Goal: Task Accomplishment & Management: Manage account settings

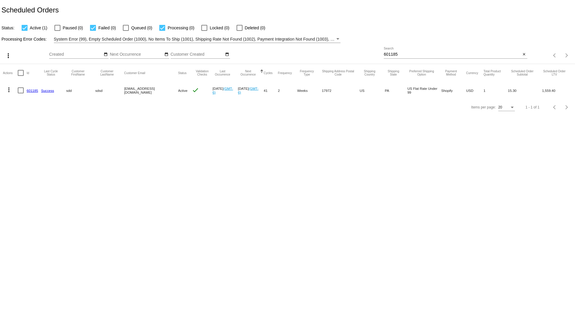
click at [149, 164] on body "Scheduled Orders Status: Active (1) Paused (0) Failed (0) Queued (0) Processing…" at bounding box center [287, 161] width 575 height 323
click at [34, 88] on mat-cell "601185" at bounding box center [34, 90] width 15 height 17
click at [31, 91] on link "601185" at bounding box center [33, 91] width 12 height 4
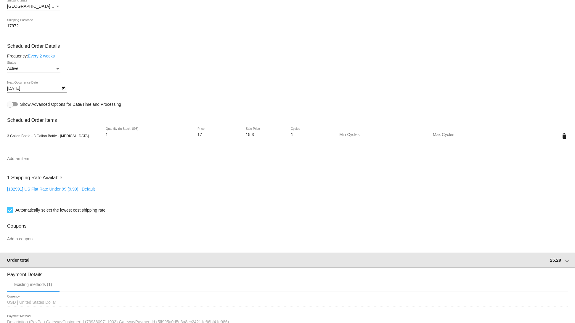
scroll to position [282, 0]
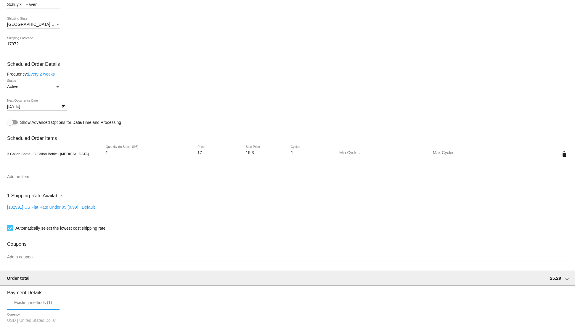
click at [67, 179] on input "Add an item" at bounding box center [287, 177] width 561 height 5
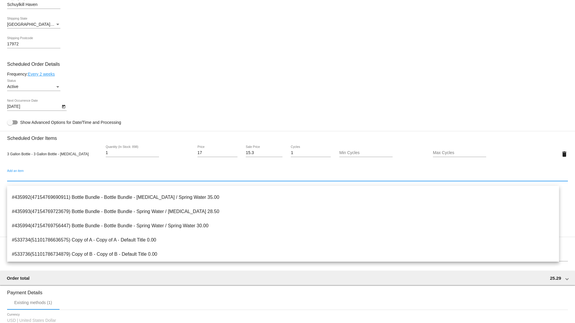
scroll to position [109, 0]
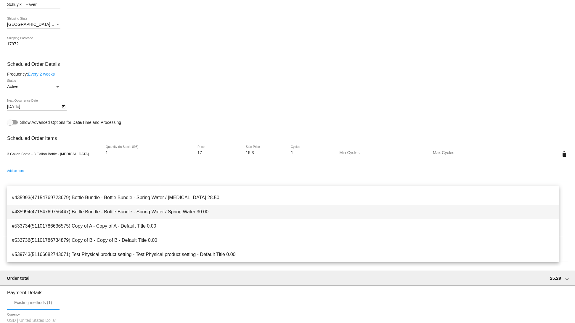
click at [201, 212] on span "#435994(47154769756447) Bottle Bundle - Bottle Bundle - Spring Water / Spring W…" at bounding box center [283, 212] width 543 height 14
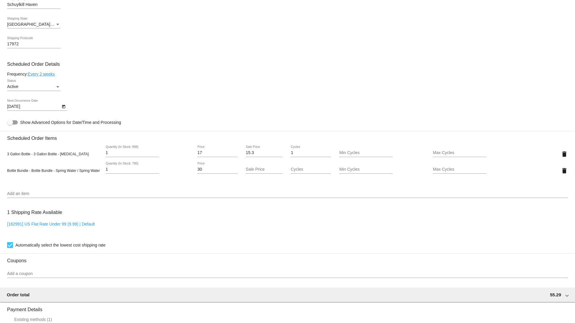
drag, startPoint x: 65, startPoint y: 155, endPoint x: 171, endPoint y: 153, distance: 106.1
click at [148, 154] on div "3 Gallon Bottle - 3 Gallon Bottle - Purified Water 1 Quantity (In Stock: 898) 1…" at bounding box center [287, 153] width 561 height 17
click at [561, 156] on mat-icon "delete" at bounding box center [564, 154] width 7 height 7
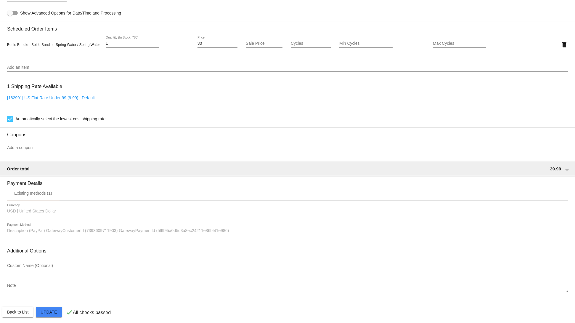
scroll to position [401, 0]
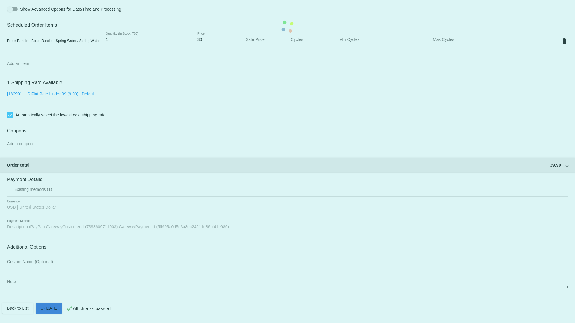
click at [55, 306] on mat-card "Customer 3807639: sdd sdsd svetglus3@gmail.com Customer Shipping Enter Shipping…" at bounding box center [287, 26] width 575 height 593
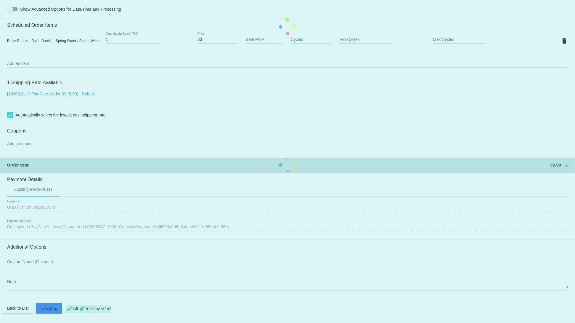
scroll to position [0, 0]
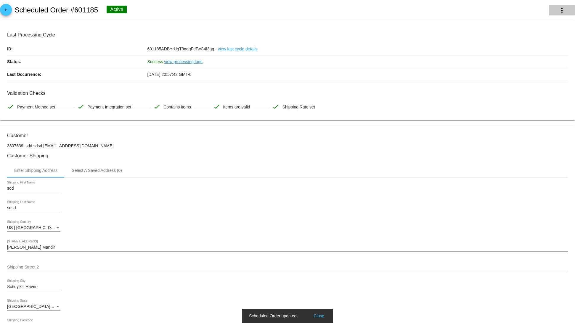
click at [559, 7] on mat-icon "more_vert" at bounding box center [562, 10] width 7 height 7
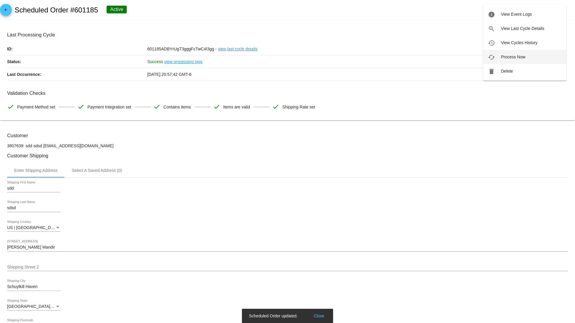
click at [506, 54] on button "cached Process Now" at bounding box center [525, 57] width 83 height 14
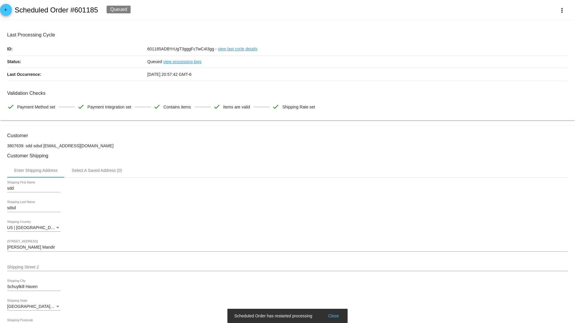
click at [337, 316] on button "Close" at bounding box center [334, 316] width 14 height 6
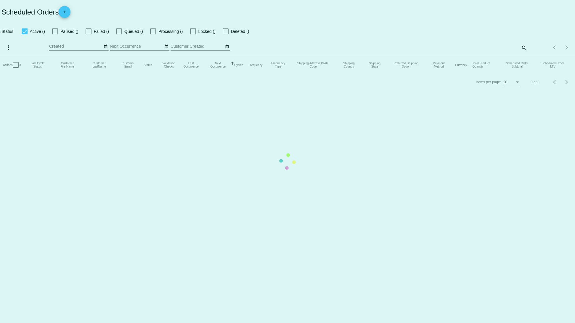
checkbox input "true"
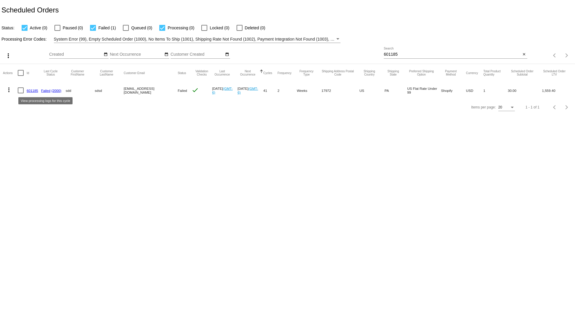
click at [34, 89] on link "601185" at bounding box center [33, 91] width 12 height 4
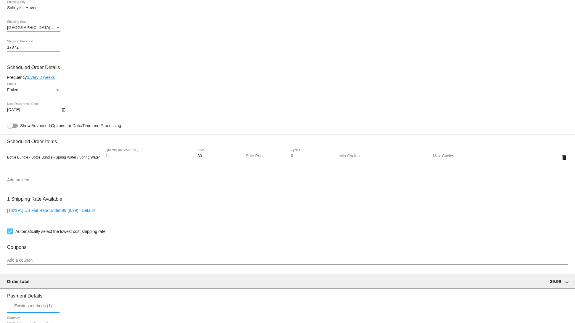
scroll to position [281, 0]
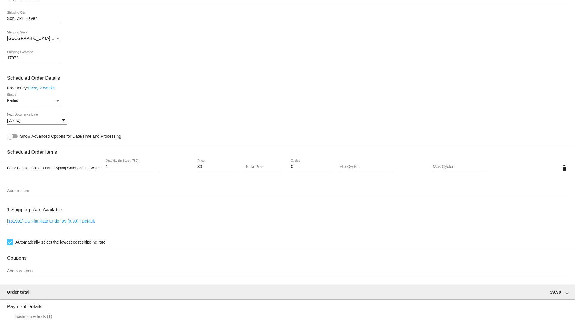
click at [52, 193] on input "Add an item" at bounding box center [287, 190] width 561 height 5
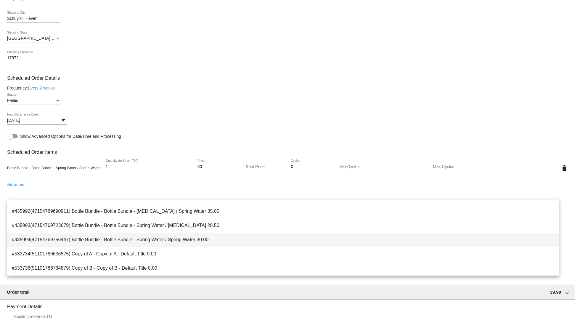
scroll to position [109, 0]
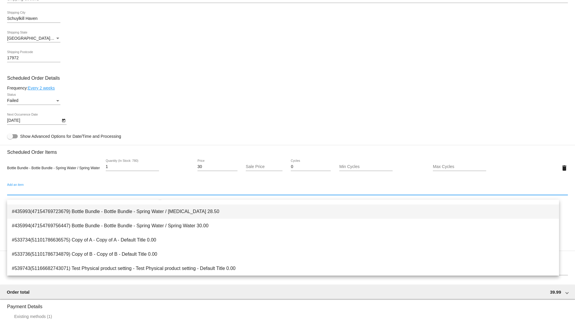
click at [174, 218] on span "#435993(47154769723679) Bottle Bundle - Bottle Bundle - Spring Water / Purified…" at bounding box center [283, 211] width 543 height 14
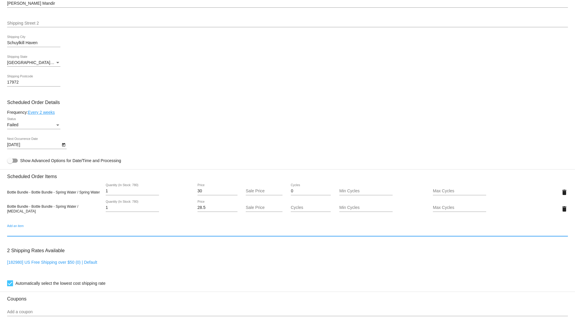
scroll to position [281, 0]
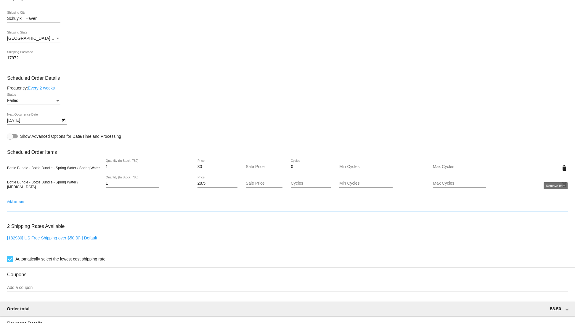
click at [561, 171] on mat-icon "delete" at bounding box center [564, 167] width 7 height 7
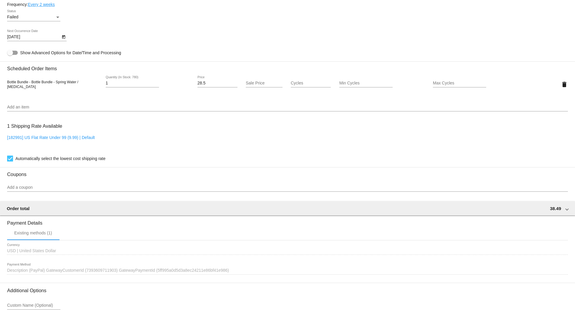
scroll to position [414, 0]
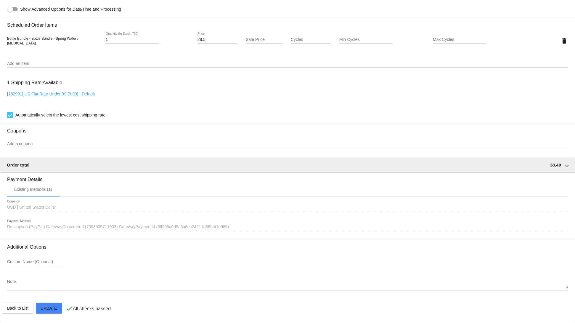
click at [57, 309] on mat-card "Customer 3807639: sdd sdsd svetglus3@gmail.com Customer Shipping Enter Shipping…" at bounding box center [287, 26] width 575 height 593
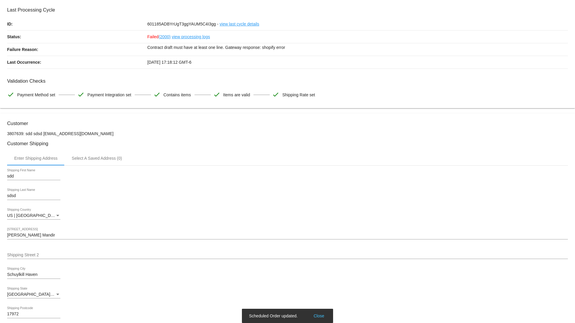
scroll to position [0, 0]
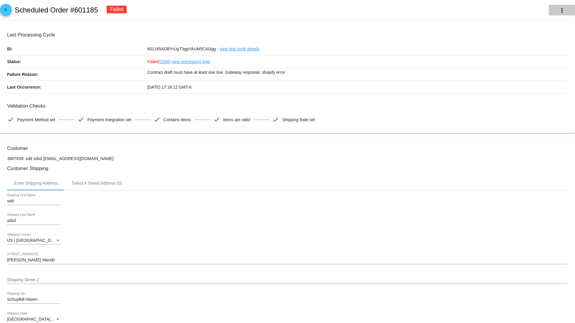
click at [559, 8] on mat-icon "more_vert" at bounding box center [562, 10] width 7 height 7
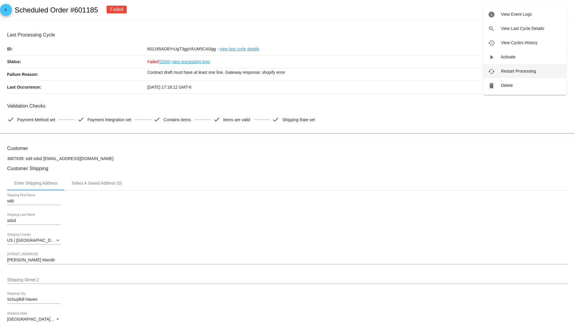
click at [521, 65] on button "cached Restart Processing" at bounding box center [525, 71] width 83 height 14
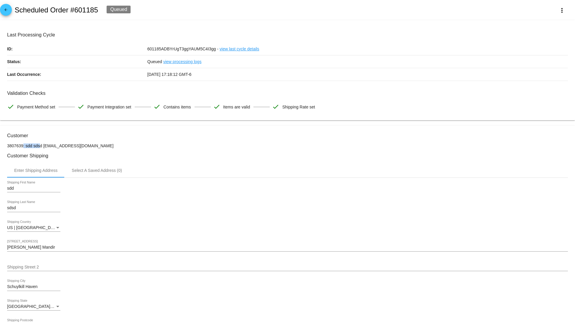
drag, startPoint x: 8, startPoint y: 142, endPoint x: 111, endPoint y: 146, distance: 103.5
click at [140, 146] on p "3807639: sdd sdsd svetglus3@gmail.com" at bounding box center [287, 145] width 561 height 5
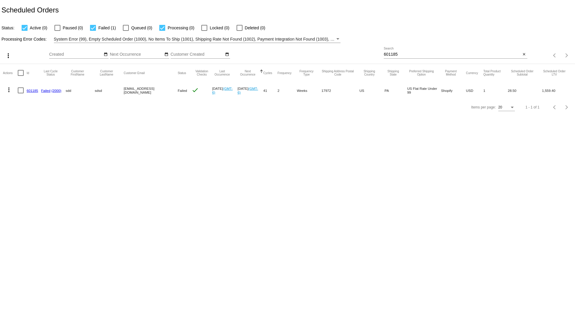
click at [29, 89] on link "601185" at bounding box center [33, 91] width 12 height 4
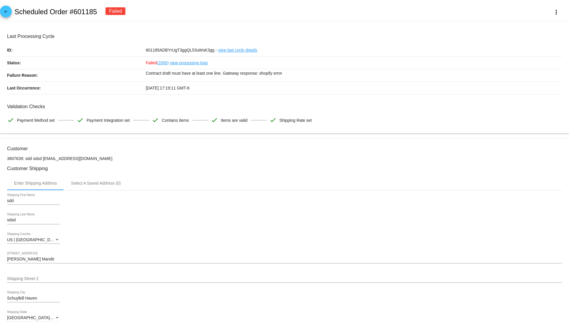
scroll to position [414, 0]
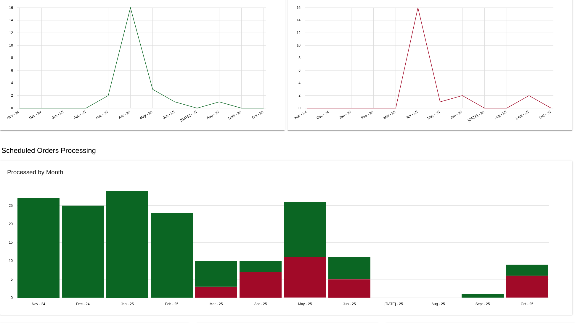
scroll to position [356, 0]
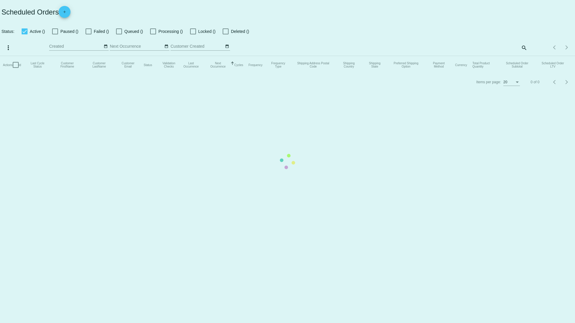
checkbox input "true"
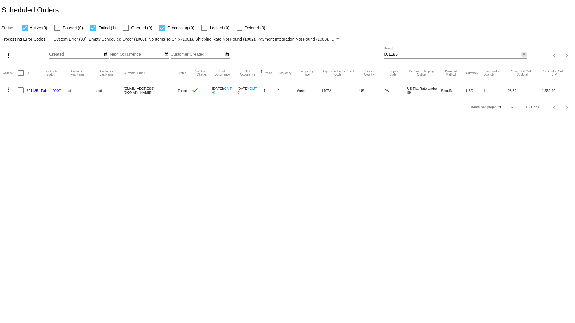
click at [523, 56] on mat-icon "close" at bounding box center [524, 54] width 4 height 5
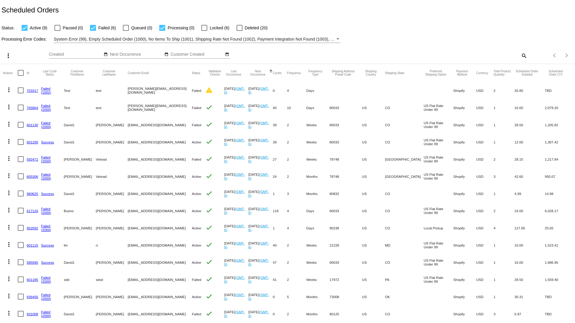
drag, startPoint x: 130, startPoint y: 151, endPoint x: 72, endPoint y: 145, distance: 58.4
click at [72, 145] on mat-table "Actions Id Last Cycle Status Customer FirstName Customer LastName Customer Emai…" at bounding box center [287, 193] width 575 height 258
click at [160, 182] on mat-cell "[EMAIL_ADDRESS][DOMAIN_NAME]" at bounding box center [160, 176] width 64 height 17
click at [34, 140] on mat-cell "601200" at bounding box center [34, 141] width 15 height 17
click at [33, 144] on link "601200" at bounding box center [33, 142] width 12 height 4
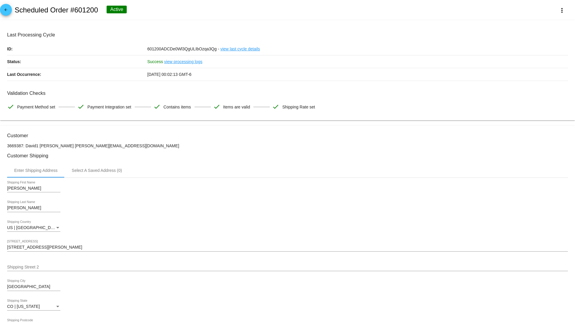
click at [7, 12] on mat-icon "arrow_back" at bounding box center [5, 11] width 7 height 7
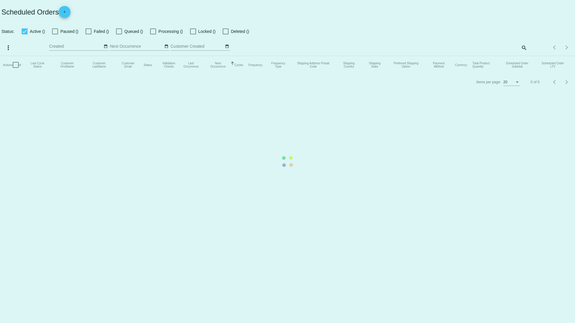
checkbox input "true"
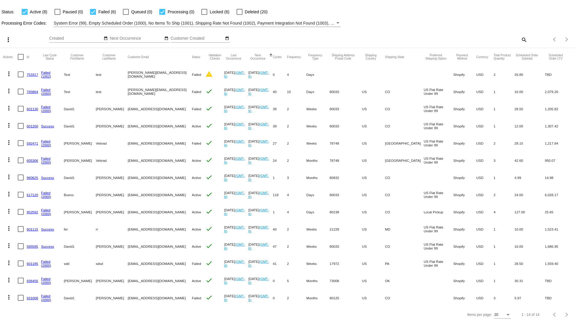
scroll to position [25, 0]
click at [33, 244] on link "585595" at bounding box center [33, 246] width 12 height 4
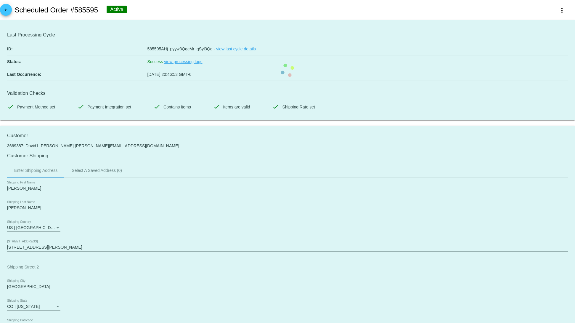
scroll to position [386, 0]
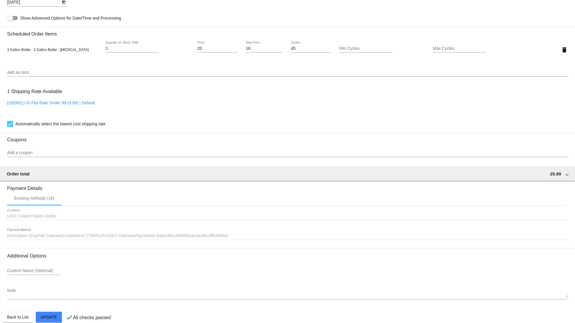
drag, startPoint x: 146, startPoint y: 242, endPoint x: 244, endPoint y: 240, distance: 98.7
click at [244, 240] on div "1089875 Description (PayPal) GatewayCustomerId (7285614510367) GatewayPaymentId…" at bounding box center [287, 234] width 561 height 12
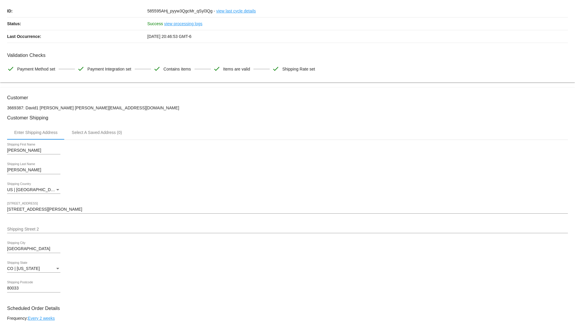
scroll to position [0, 0]
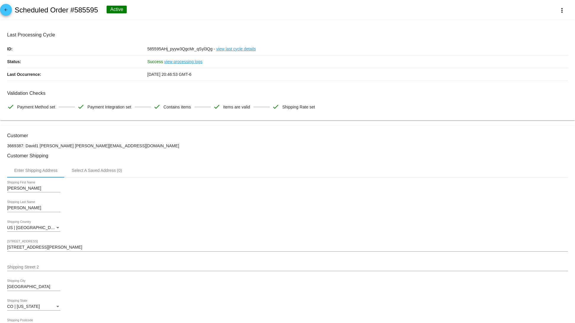
click at [5, 14] on mat-icon "arrow_back" at bounding box center [5, 11] width 7 height 7
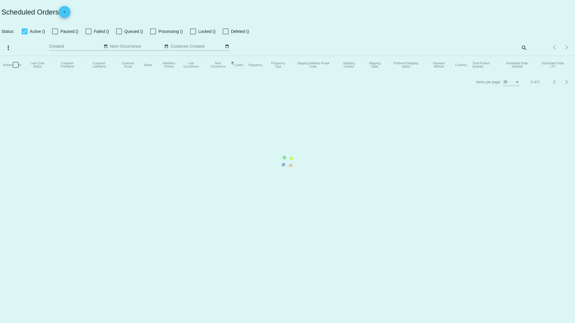
checkbox input "true"
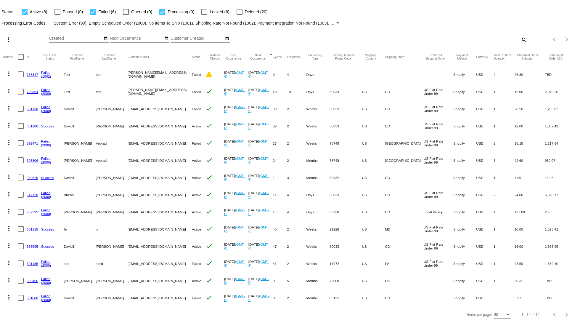
scroll to position [25, 0]
click at [153, 289] on mat-row "more_vert 931008 Failed (2000) David1 Bradley davebrad@gmail.com Failed check M…" at bounding box center [287, 297] width 569 height 17
click at [169, 308] on div "Items per page: 20 1 - 14 of 14" at bounding box center [287, 314] width 575 height 17
drag, startPoint x: 113, startPoint y: 245, endPoint x: 144, endPoint y: 242, distance: 30.4
click at [144, 242] on mat-row "more_vert 585595 Success David1 Bradley davebrad@gmail.com Active check Oct 10 …" at bounding box center [287, 246] width 569 height 17
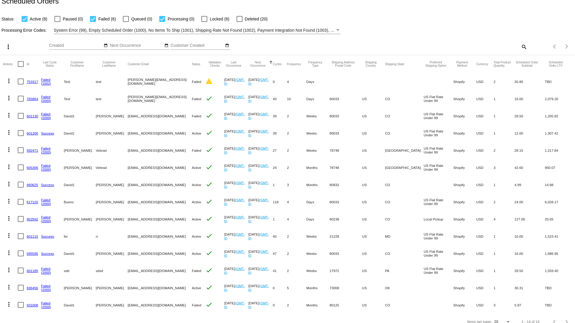
scroll to position [0, 0]
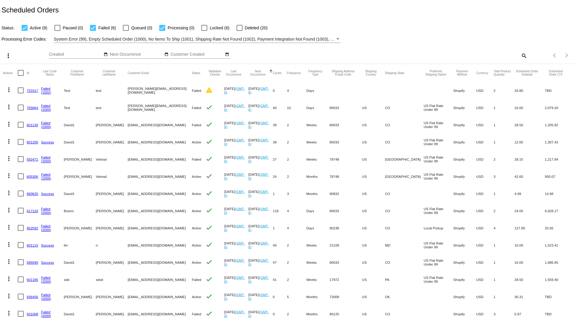
click at [96, 29] on label "Failed (6)" at bounding box center [103, 27] width 26 height 7
click at [93, 31] on input "Failed (6)" at bounding box center [93, 31] width 0 height 0
checkbox input "false"
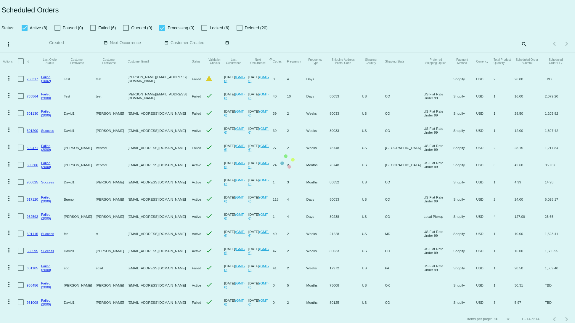
click at [161, 52] on mat-table "Actions Id Last Cycle Status Customer FirstName Customer LastName Customer Emai…" at bounding box center [287, 181] width 575 height 258
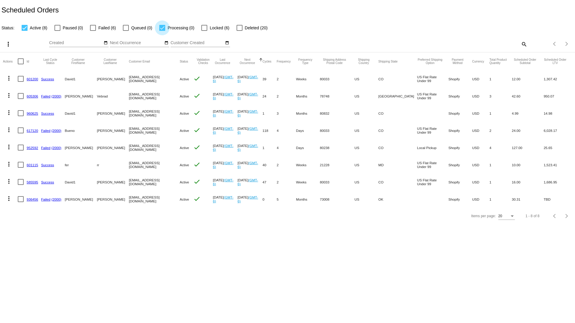
click at [161, 28] on div at bounding box center [162, 28] width 6 height 6
click at [162, 31] on input "Processing (0)" at bounding box center [162, 31] width 0 height 0
checkbox input "false"
click at [32, 180] on mat-cell "585595" at bounding box center [34, 181] width 15 height 17
click at [34, 113] on link "960625" at bounding box center [33, 113] width 12 height 4
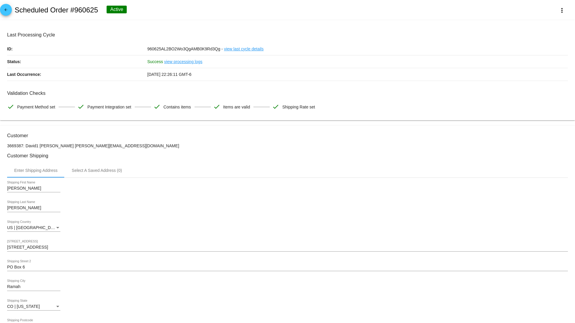
click at [7, 10] on mat-icon "arrow_back" at bounding box center [5, 11] width 7 height 7
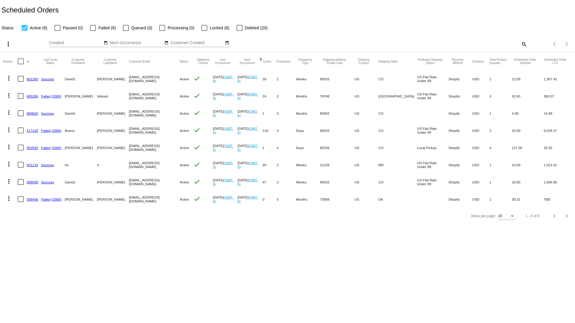
drag, startPoint x: 66, startPoint y: 96, endPoint x: 109, endPoint y: 92, distance: 43.5
click at [109, 92] on mat-row "more_vert 605306 Failed (2000) Elda Vebrad eldavebrad@yahoo.com Active check Ju…" at bounding box center [287, 95] width 569 height 17
click at [146, 178] on mat-cell "[EMAIL_ADDRESS][DOMAIN_NAME]" at bounding box center [154, 181] width 51 height 17
drag, startPoint x: 118, startPoint y: 82, endPoint x: 94, endPoint y: 99, distance: 29.2
click at [81, 78] on mat-table "Actions Id Last Cycle Status Customer FirstName Customer LastName Customer Emai…" at bounding box center [287, 129] width 575 height 155
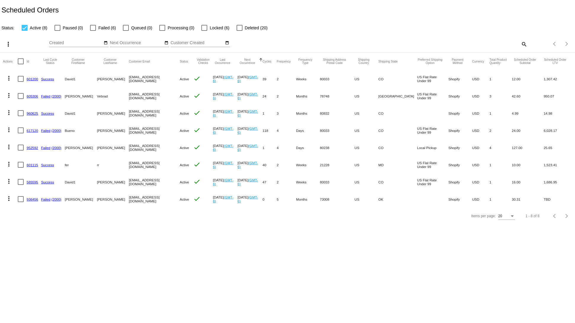
click at [148, 138] on mat-cell "buenobradley@yahoo.com" at bounding box center [154, 130] width 51 height 17
drag, startPoint x: 91, startPoint y: 168, endPoint x: 149, endPoint y: 192, distance: 63.2
click at [149, 192] on mat-table "Actions Id Last Cycle Status Customer FirstName Customer LastName Customer Emai…" at bounding box center [287, 129] width 575 height 155
click at [153, 243] on body "Scheduled Orders Status: Active (8) Paused (0) Failed (6) Queued (0) Processing…" at bounding box center [287, 161] width 575 height 323
click at [31, 128] on mat-cell "617120" at bounding box center [34, 130] width 15 height 17
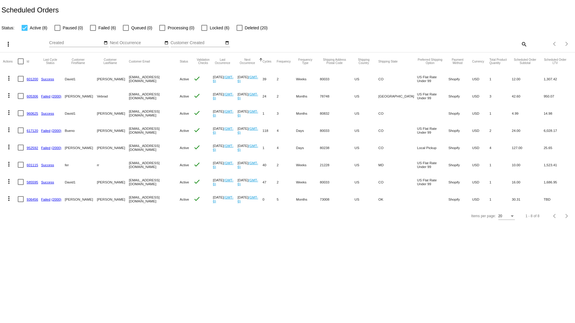
click at [33, 132] on link "617120" at bounding box center [33, 131] width 12 height 4
drag, startPoint x: 72, startPoint y: 183, endPoint x: 147, endPoint y: 187, distance: 75.3
click at [147, 187] on mat-row "more_vert 585595 Success David1 [PERSON_NAME] [EMAIL_ADDRESS][DOMAIN_NAME] Acti…" at bounding box center [287, 181] width 569 height 17
click at [34, 76] on mat-cell "601200" at bounding box center [34, 78] width 15 height 17
click at [33, 77] on mat-cell "601200" at bounding box center [34, 78] width 15 height 17
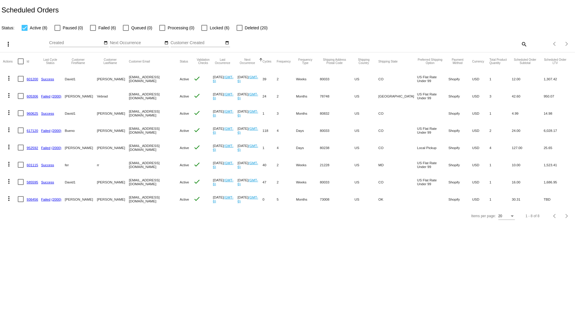
click at [32, 77] on mat-cell "601200" at bounding box center [34, 78] width 15 height 17
click at [31, 81] on link "601200" at bounding box center [33, 79] width 12 height 4
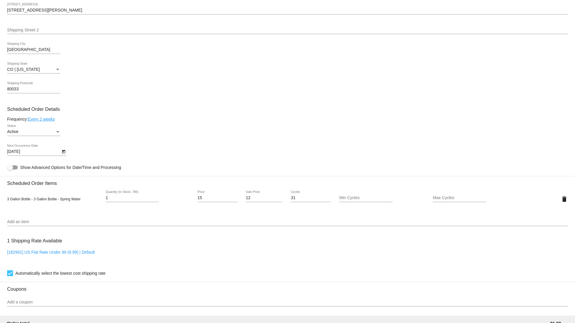
scroll to position [356, 0]
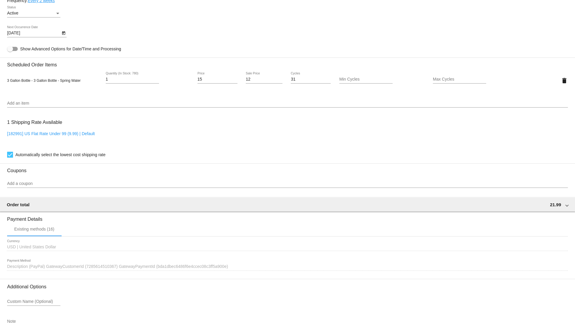
click at [79, 113] on div "Add an item" at bounding box center [287, 104] width 561 height 17
click at [79, 106] on input "Add an item" at bounding box center [287, 103] width 561 height 5
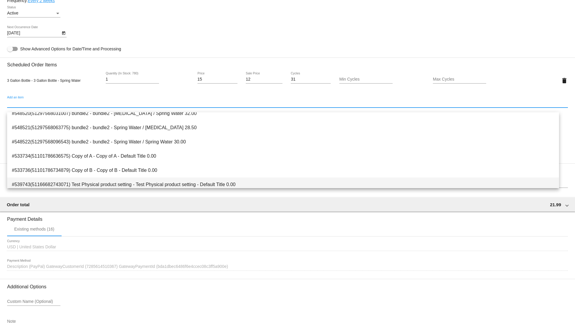
scroll to position [166, 0]
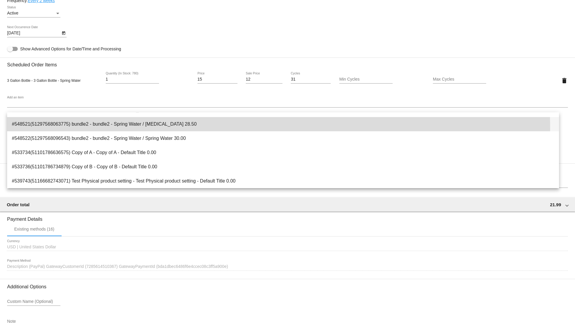
click at [176, 128] on span "#548521(51297568063775) bundle2 - bundle2 - Spring Water / [MEDICAL_DATA] 28.50" at bounding box center [283, 124] width 543 height 14
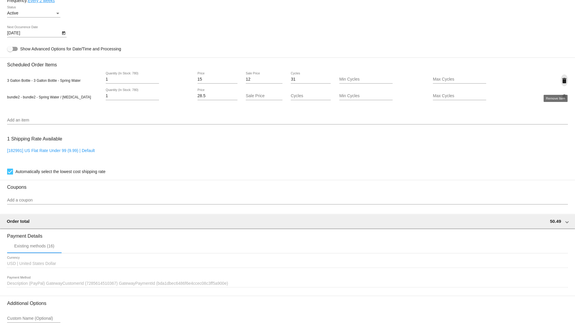
click at [561, 82] on mat-icon "delete" at bounding box center [564, 80] width 7 height 7
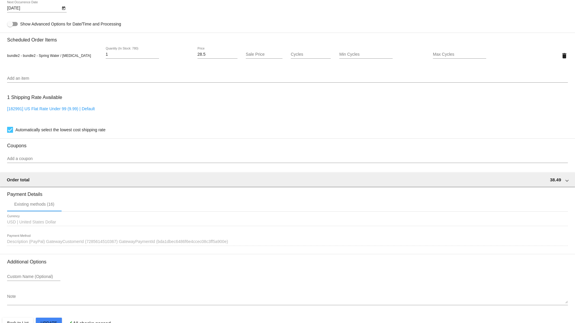
scroll to position [401, 0]
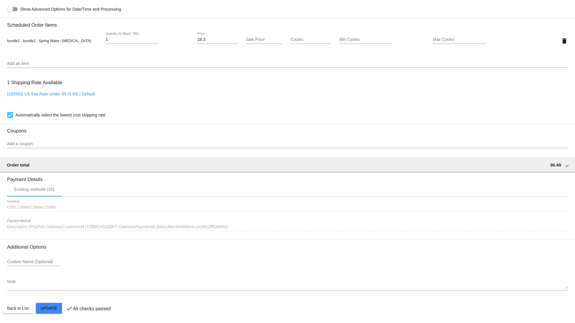
click at [50, 310] on mat-card "Customer 3669387: David1 Bradley davebrad@gmail.com Customer Shipping Enter Shi…" at bounding box center [287, 26] width 575 height 593
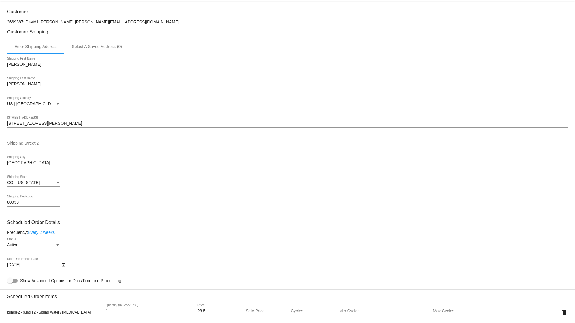
scroll to position [0, 0]
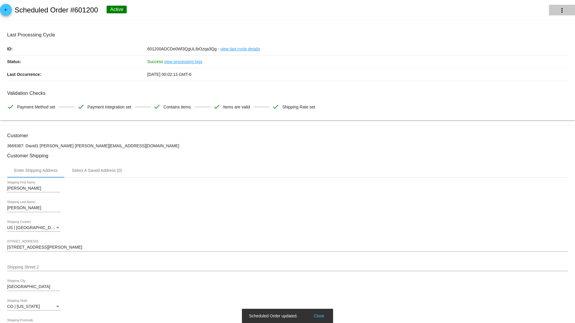
click at [554, 15] on button "more_vert" at bounding box center [562, 10] width 26 height 11
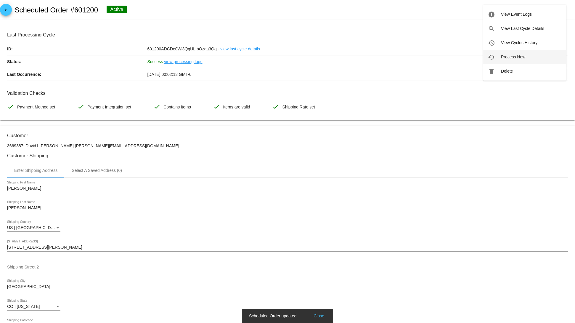
click at [519, 59] on button "cached Process Now" at bounding box center [525, 57] width 83 height 14
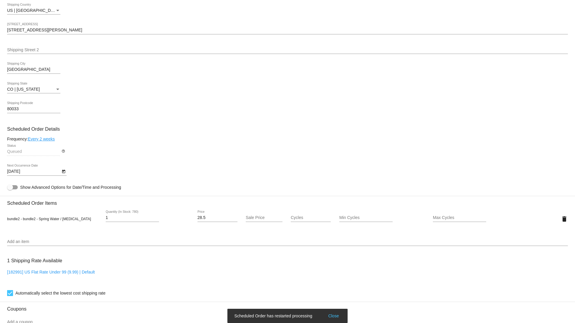
scroll to position [356, 0]
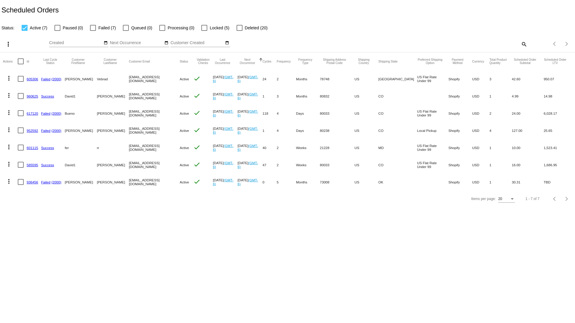
click at [33, 81] on link "605306" at bounding box center [33, 79] width 12 height 4
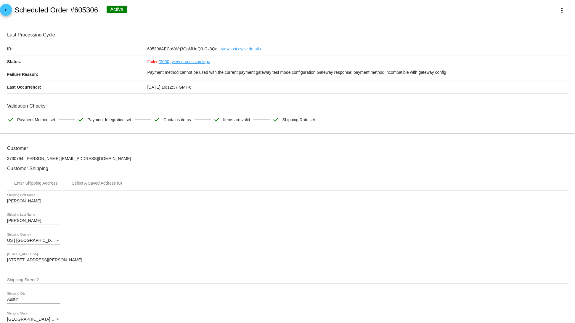
drag, startPoint x: 245, startPoint y: 73, endPoint x: 443, endPoint y: 70, distance: 197.9
click at [422, 70] on p "Payment method cannot be used with the current payment gateway test mode config…" at bounding box center [358, 72] width 421 height 8
drag, startPoint x: 292, startPoint y: 76, endPoint x: 217, endPoint y: 89, distance: 76.4
click at [221, 87] on div "Last Processing Cycle ID: 605306AECuVWrj3QgMHuQ0-Gz3Qg - view last cycle detail…" at bounding box center [287, 62] width 561 height 61
click at [329, 73] on p "Payment method cannot be used with the current payment gateway test mode config…" at bounding box center [358, 72] width 421 height 8
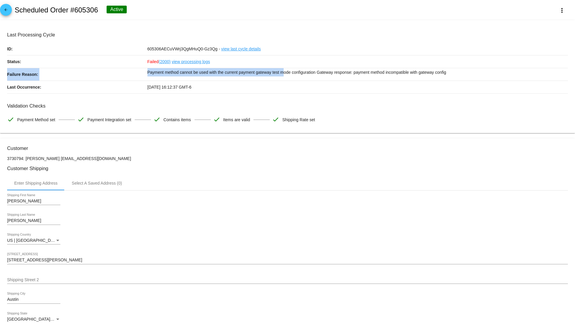
drag, startPoint x: 281, startPoint y: 72, endPoint x: 460, endPoint y: 68, distance: 179.3
click at [445, 67] on div "Last Processing Cycle ID: 605306AECuVWrj3QgMHuQ0-Gz3Qg - view last cycle detail…" at bounding box center [287, 62] width 561 height 61
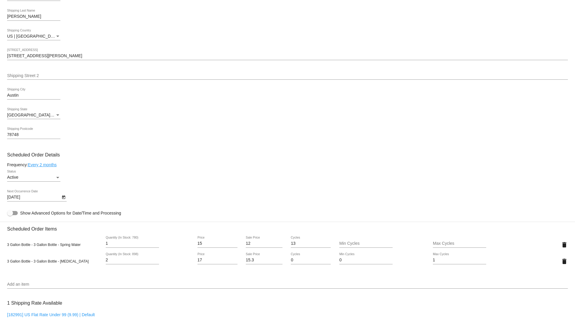
scroll to position [237, 0]
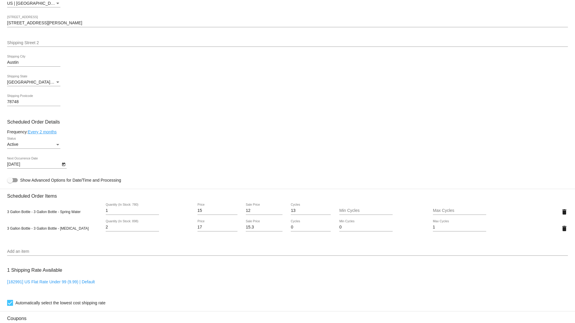
drag, startPoint x: 50, startPoint y: 219, endPoint x: 19, endPoint y: 231, distance: 33.1
click at [7, 212] on mat-card "Customer 3730794: Elda Vebrad eldavebrad@yahoo.com Customer Shipping Enter Ship…" at bounding box center [287, 205] width 575 height 609
click at [39, 241] on div "3 Gallon Bottle - 3 Gallon Bottle - Spring Water 1 Quantity (In Stock: 780) 15 …" at bounding box center [287, 220] width 561 height 42
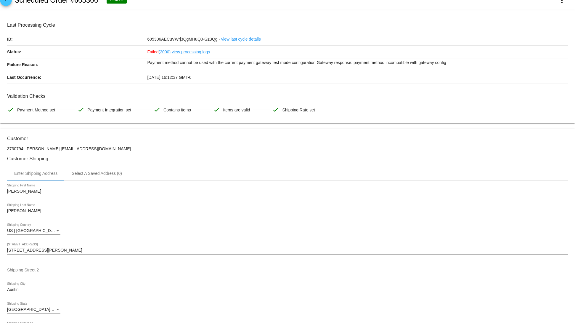
scroll to position [0, 0]
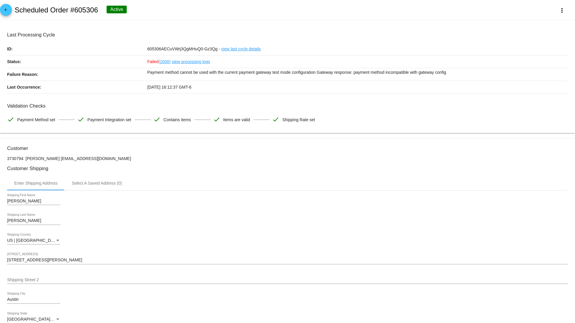
click at [6, 11] on mat-icon "arrow_back" at bounding box center [5, 11] width 7 height 7
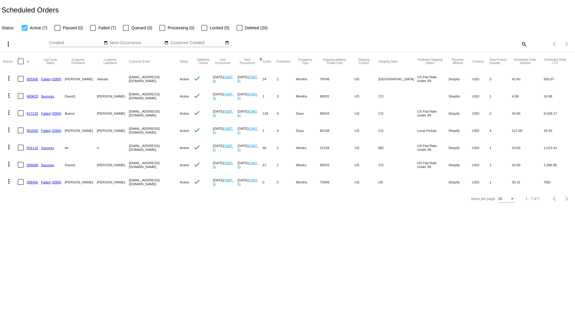
drag, startPoint x: 117, startPoint y: 110, endPoint x: 109, endPoint y: 161, distance: 52.2
click at [96, 111] on mat-row "more_vert 617120 Failed (2000) Bueno Bradley buenobradley@yahoo.com Active chec…" at bounding box center [287, 113] width 569 height 17
click at [129, 191] on mat-cell "tae.taejlove@gmail.com" at bounding box center [154, 181] width 51 height 17
drag, startPoint x: 121, startPoint y: 139, endPoint x: 165, endPoint y: 167, distance: 52.0
click at [135, 139] on mat-row "more_vert 952592 Failed (2000) Taylor Meyer tae.taejlove@gmail.com Active check…" at bounding box center [287, 130] width 569 height 17
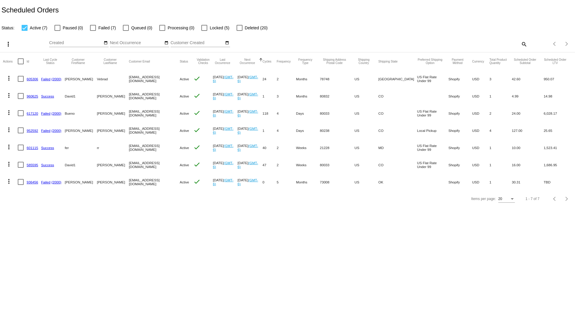
click at [180, 189] on mat-cell "Active" at bounding box center [187, 181] width 14 height 17
click at [107, 41] on mat-icon "date_range" at bounding box center [106, 43] width 4 height 5
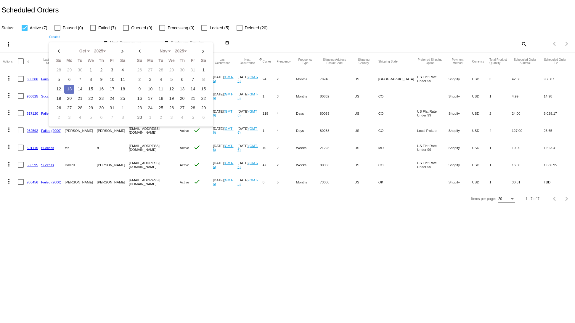
click at [72, 87] on td "13" at bounding box center [69, 89] width 10 height 9
type input "10/13/2025 - 10/13/2025"
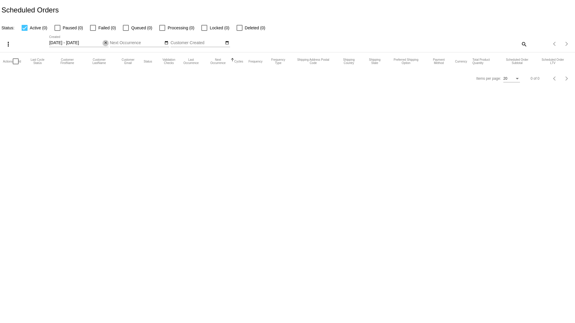
click at [106, 43] on mat-icon "close" at bounding box center [106, 43] width 4 height 5
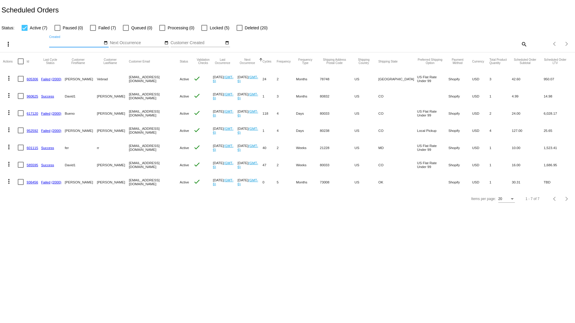
click at [30, 95] on link "960625" at bounding box center [33, 96] width 12 height 4
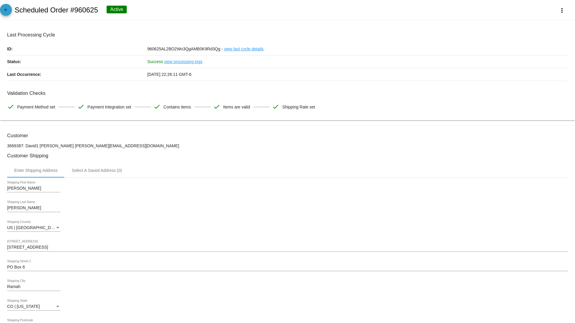
click at [8, 11] on mat-icon "arrow_back" at bounding box center [5, 11] width 7 height 7
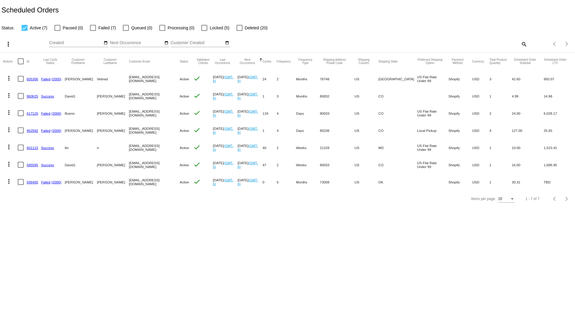
drag, startPoint x: 88, startPoint y: 134, endPoint x: 128, endPoint y: 131, distance: 40.4
click at [128, 131] on mat-row "more_vert 952592 Failed (2000) Taylor Meyer tae.taejlove@gmail.com Active check…" at bounding box center [287, 130] width 569 height 17
drag, startPoint x: 159, startPoint y: 171, endPoint x: 123, endPoint y: 137, distance: 49.3
click at [123, 137] on mat-table "Actions Id Last Cycle Status Customer FirstName Customer LastName Customer Emai…" at bounding box center [287, 121] width 575 height 138
click at [136, 127] on mat-cell "tae.taejlove@gmail.com" at bounding box center [154, 130] width 51 height 17
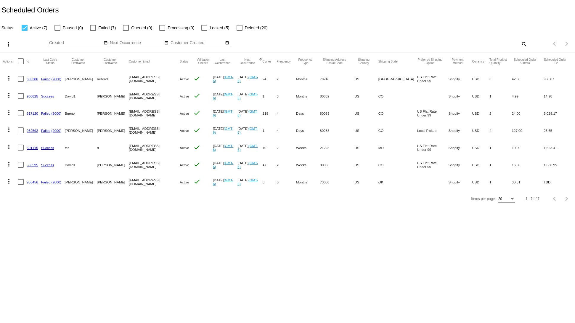
drag, startPoint x: 123, startPoint y: 108, endPoint x: 148, endPoint y: 107, distance: 25.2
click at [147, 107] on mat-row "more_vert 617120 Failed (2000) Bueno Bradley buenobradley@yahoo.com Active chec…" at bounding box center [287, 113] width 569 height 17
drag, startPoint x: 149, startPoint y: 146, endPoint x: 131, endPoint y: 152, distance: 19.0
click at [134, 141] on mat-cell "svitglus@gmail.com" at bounding box center [154, 147] width 51 height 17
drag, startPoint x: 92, startPoint y: 148, endPoint x: 131, endPoint y: 153, distance: 38.5
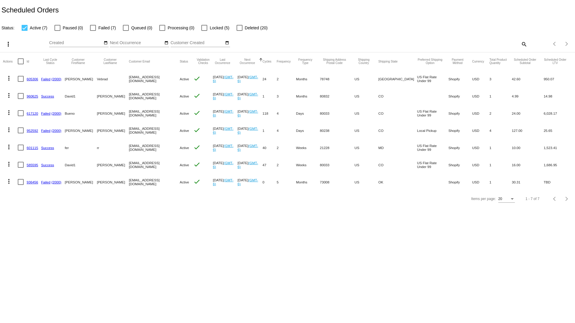
click at [113, 149] on mat-row "more_vert 601115 Success fer rr svitglus@gmail.com Active check Sep 22 2025 (GM…" at bounding box center [287, 147] width 569 height 17
drag, startPoint x: 135, startPoint y: 161, endPoint x: 149, endPoint y: 155, distance: 15.4
click at [146, 155] on mat-table "Actions Id Last Cycle Status Customer FirstName Customer LastName Customer Emai…" at bounding box center [287, 121] width 575 height 138
click at [136, 149] on mat-cell "svitglus@gmail.com" at bounding box center [154, 147] width 51 height 17
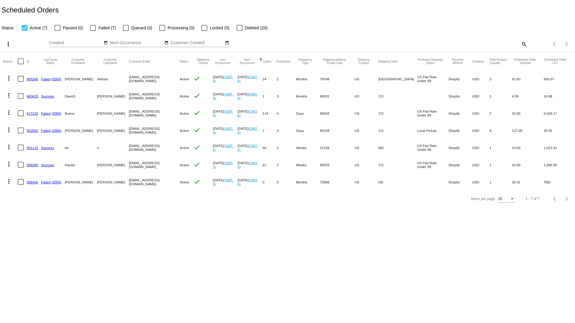
drag, startPoint x: 129, startPoint y: 159, endPoint x: 157, endPoint y: 160, distance: 27.6
click at [137, 159] on mat-cell "[EMAIL_ADDRESS][DOMAIN_NAME]" at bounding box center [154, 164] width 51 height 17
click at [30, 145] on mat-cell "601115" at bounding box center [34, 147] width 15 height 17
click at [32, 144] on mat-cell "601115" at bounding box center [34, 147] width 15 height 17
click at [32, 147] on link "601115" at bounding box center [33, 148] width 12 height 4
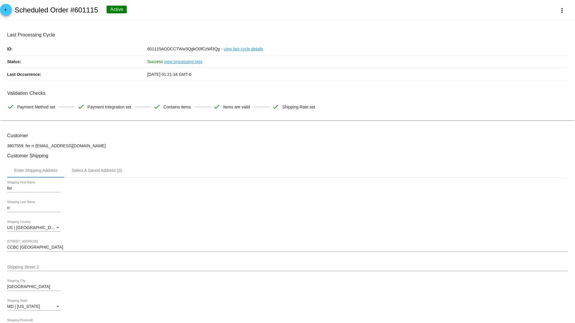
click at [8, 17] on span "arrow_back" at bounding box center [5, 11] width 7 height 15
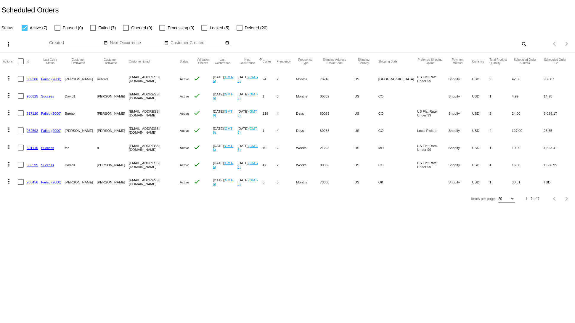
drag, startPoint x: 95, startPoint y: 136, endPoint x: 73, endPoint y: 136, distance: 21.3
click at [75, 135] on mat-table "Actions Id Last Cycle Status Customer FirstName Customer LastName Customer Emai…" at bounding box center [287, 121] width 575 height 138
click at [97, 120] on mat-cell "Bradley" at bounding box center [113, 113] width 32 height 17
drag, startPoint x: 105, startPoint y: 182, endPoint x: 179, endPoint y: 190, distance: 73.9
click at [146, 183] on mat-row "more_vert 936456 Failed (2000) Taylor Meyer tae.taejlove@gmail.com Active check…" at bounding box center [287, 181] width 569 height 17
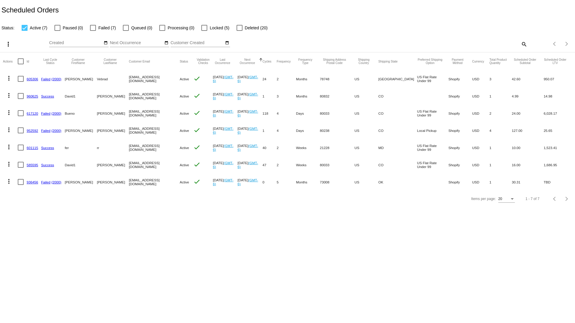
click at [149, 159] on mat-cell "[EMAIL_ADDRESS][DOMAIN_NAME]" at bounding box center [154, 164] width 51 height 17
click at [33, 181] on link "936456" at bounding box center [33, 182] width 12 height 4
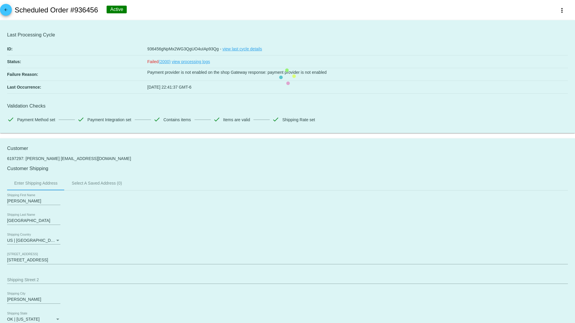
drag, startPoint x: 142, startPoint y: 76, endPoint x: 290, endPoint y: 79, distance: 148.2
click at [265, 76] on mat-card "Last Processing Cycle ID: 936456gNpMx2WG3QgUO4uIAp93Qg - view last cycle detail…" at bounding box center [287, 76] width 575 height 113
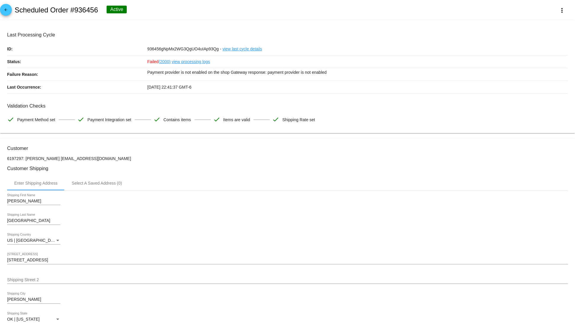
drag, startPoint x: 271, startPoint y: 86, endPoint x: 205, endPoint y: 85, distance: 66.1
click at [205, 85] on div "05/23/2025 22:41:37 GMT-6" at bounding box center [358, 87] width 421 height 12
click at [320, 215] on div "Justina Shipping First Name England Shipping Last Name US | USA Shipping Countr…" at bounding box center [287, 271] width 561 height 161
drag, startPoint x: 144, startPoint y: 74, endPoint x: 306, endPoint y: 132, distance: 171.5
click at [241, 71] on div "Failure Reason: Payment provider is not enabled on the shop Gateway response: p…" at bounding box center [287, 74] width 561 height 13
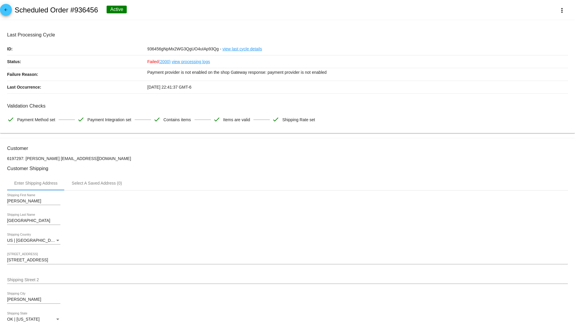
click at [309, 190] on div "Enter Shipping Address Select A Saved Address (0)" at bounding box center [287, 183] width 561 height 14
drag, startPoint x: 201, startPoint y: 70, endPoint x: 263, endPoint y: 72, distance: 62.6
click at [263, 72] on p "Payment provider is not enabled on the shop Gateway response: payment provider …" at bounding box center [358, 72] width 421 height 8
click at [11, 12] on link "arrow_back" at bounding box center [6, 10] width 12 height 12
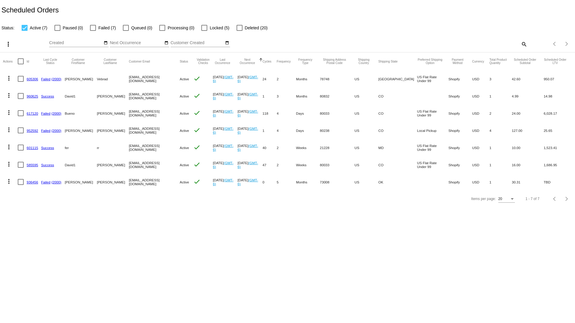
click at [32, 128] on mat-cell "952592" at bounding box center [34, 130] width 15 height 17
click at [32, 131] on link "952592" at bounding box center [33, 131] width 12 height 4
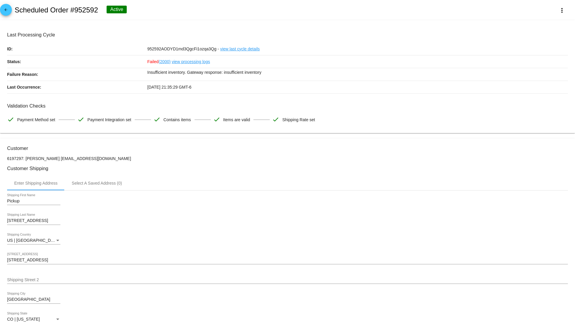
drag, startPoint x: 146, startPoint y: 79, endPoint x: 275, endPoint y: 73, distance: 129.3
click at [275, 73] on div "Insufficient inventory. Gateway response: insufficient inventory" at bounding box center [358, 74] width 421 height 12
click at [192, 113] on div "Validation Checks check Payment Method set check Payment Integration set check …" at bounding box center [287, 114] width 561 height 23
drag, startPoint x: 159, startPoint y: 77, endPoint x: 294, endPoint y: 74, distance: 135.4
click at [294, 74] on p "Insufficient inventory. Gateway response: insufficient inventory" at bounding box center [358, 72] width 421 height 8
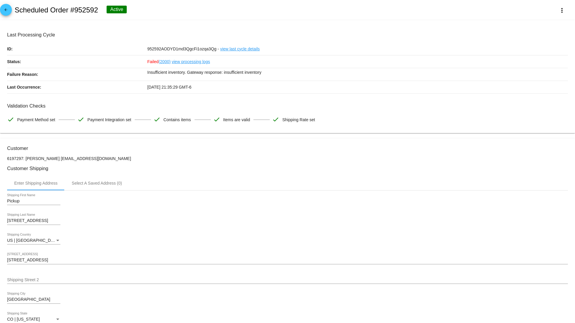
click at [326, 171] on h3 "Customer Shipping" at bounding box center [287, 169] width 561 height 6
click at [5, 11] on mat-icon "arrow_back" at bounding box center [5, 11] width 7 height 7
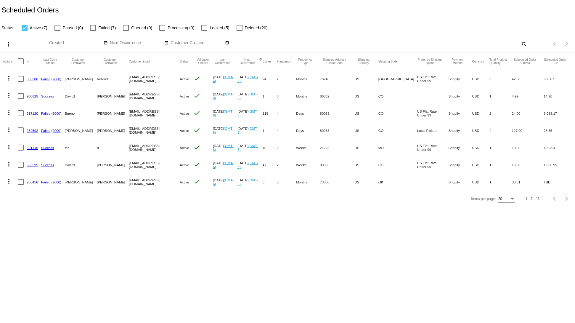
drag, startPoint x: 63, startPoint y: 97, endPoint x: 122, endPoint y: 95, distance: 59.6
click at [122, 95] on mat-row "more_vert 960625 Success David1 Bradley davebrad@gmail.com Active check Jun 10 …" at bounding box center [287, 95] width 569 height 17
click at [98, 30] on label "Failed (7)" at bounding box center [103, 27] width 26 height 7
click at [93, 31] on input "Failed (7)" at bounding box center [93, 31] width 0 height 0
checkbox input "true"
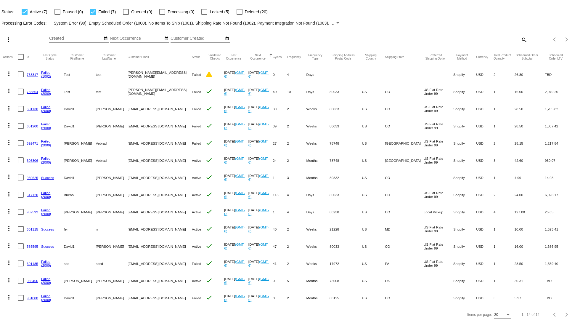
scroll to position [25, 0]
drag, startPoint x: 69, startPoint y: 186, endPoint x: 126, endPoint y: 185, distance: 57.2
click at [100, 186] on mat-row "more_vert 617120 Failed (2000) Bueno Bradley buenobradley@yahoo.com Active chec…" at bounding box center [287, 194] width 569 height 17
click at [136, 220] on mat-cell "svitglus@gmail.com" at bounding box center [160, 228] width 64 height 17
drag, startPoint x: 119, startPoint y: 206, endPoint x: 147, endPoint y: 207, distance: 28.7
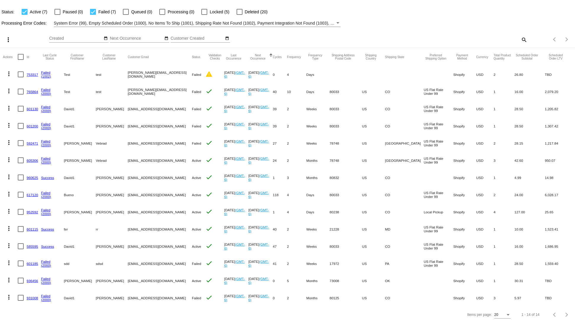
click at [147, 207] on mat-row "more_vert 952592 Failed (2000) Taylor Meyer tae.taejlove@gmail.com Active check…" at bounding box center [287, 211] width 569 height 17
drag, startPoint x: 145, startPoint y: 241, endPoint x: 121, endPoint y: 239, distance: 23.8
click at [121, 239] on mat-row "more_vert 585595 Success David1 Bradley davebrad@gmail.com Active check Oct 10 …" at bounding box center [287, 246] width 569 height 17
drag, startPoint x: 104, startPoint y: 258, endPoint x: 161, endPoint y: 257, distance: 57.2
click at [154, 257] on mat-row "more_vert 601185 Failed (2000) sdd sdsd svetglus3@gmail.com Failed check Oct 13…" at bounding box center [287, 263] width 569 height 17
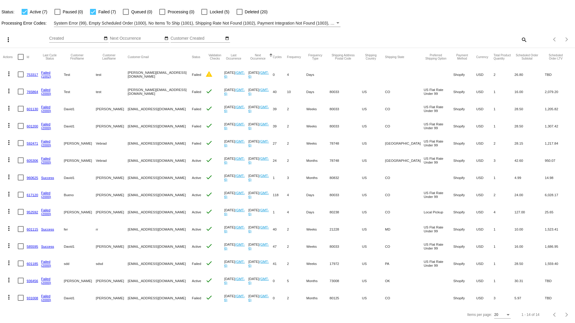
click at [163, 289] on mat-cell "[EMAIL_ADDRESS][DOMAIN_NAME]" at bounding box center [160, 297] width 64 height 17
drag, startPoint x: 113, startPoint y: 275, endPoint x: 151, endPoint y: 276, distance: 37.6
click at [151, 276] on mat-row "more_vert 936456 Failed (2000) Taylor Meyer tae.taejlove@gmail.com Active check…" at bounding box center [287, 280] width 569 height 17
drag, startPoint x: 28, startPoint y: 254, endPoint x: 36, endPoint y: 257, distance: 8.5
click at [29, 262] on link "601185" at bounding box center [33, 264] width 12 height 4
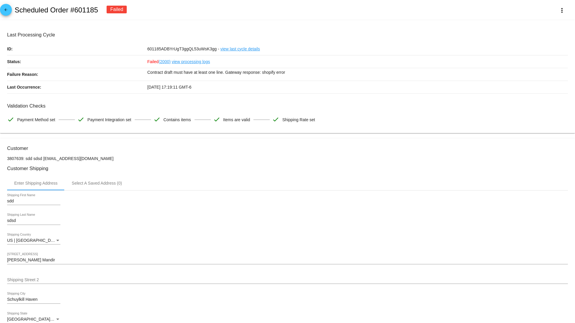
drag, startPoint x: 309, startPoint y: 85, endPoint x: 119, endPoint y: 83, distance: 190.8
click at [119, 83] on div "Last Occurrence: 10/13/2025 17:19:11 GMT-6" at bounding box center [287, 87] width 561 height 13
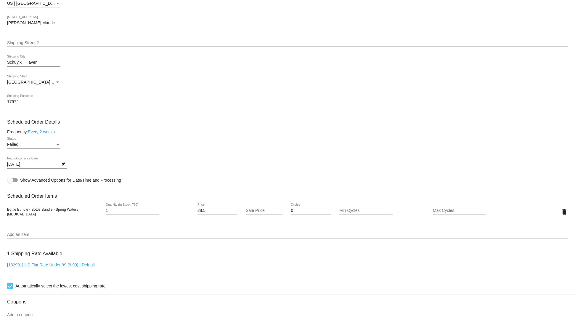
drag, startPoint x: 43, startPoint y: 213, endPoint x: -4, endPoint y: 213, distance: 46.2
click at [0, 213] on html "arrow_back Scheduled Order #601185 Failed more_vert Last Processing Cycle ID: 6…" at bounding box center [287, 161] width 575 height 323
click at [33, 237] on input "Add an item" at bounding box center [287, 234] width 561 height 5
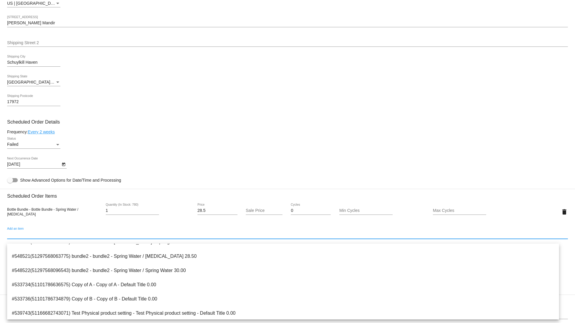
scroll to position [166, 0]
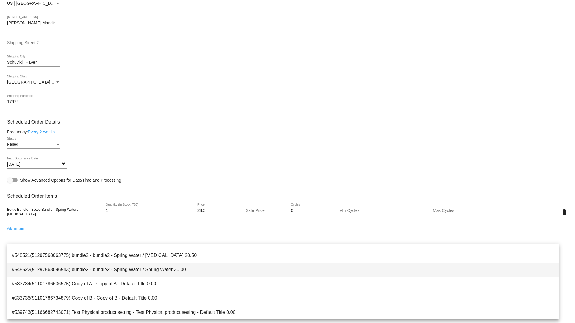
click at [174, 266] on span "#548522(51297568096543) bundle2 - bundle2 - Spring Water / Spring Water 30.00" at bounding box center [283, 270] width 543 height 14
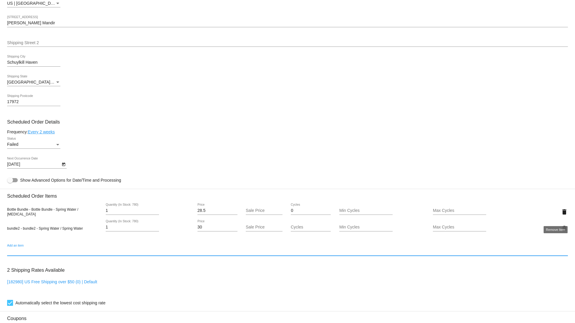
click at [561, 215] on mat-icon "delete" at bounding box center [564, 211] width 7 height 7
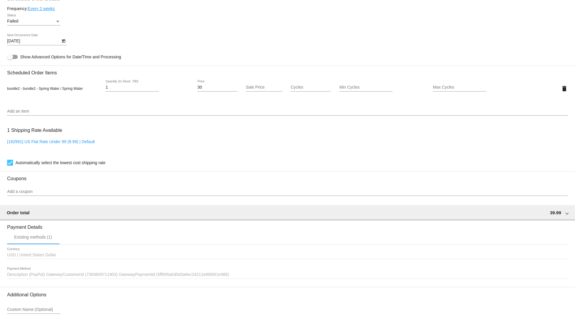
scroll to position [414, 0]
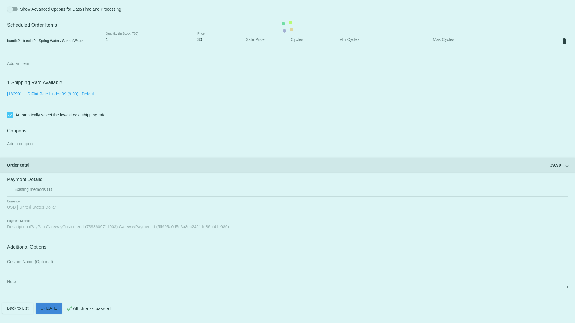
click at [57, 306] on mat-card "Customer 3807639: sdd sdsd svetglus3@gmail.com Customer Shipping Enter Shipping…" at bounding box center [287, 26] width 575 height 593
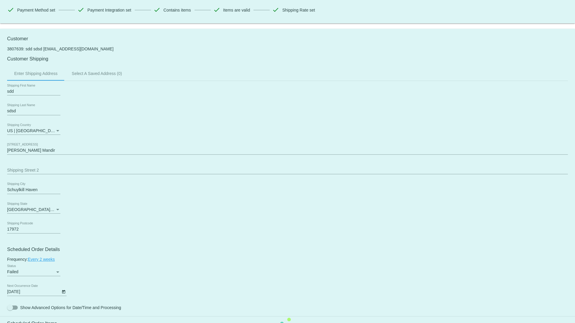
scroll to position [0, 0]
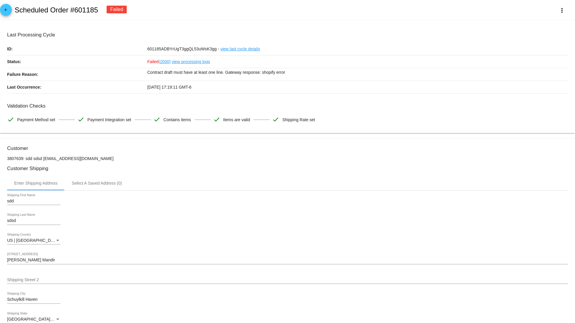
click at [89, 10] on h2 "Scheduled Order #601185" at bounding box center [57, 10] width 84 height 8
copy h2 "601185"
click at [193, 59] on link "view processing logs" at bounding box center [191, 61] width 38 height 12
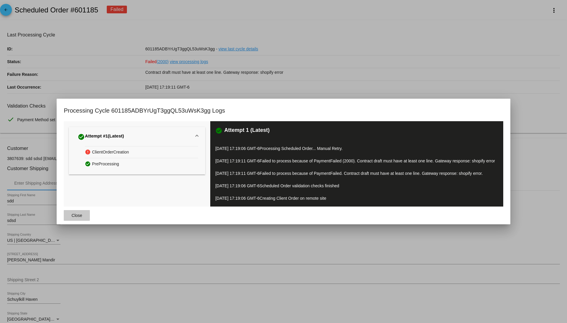
click at [71, 213] on span "Close" at bounding box center [76, 215] width 11 height 5
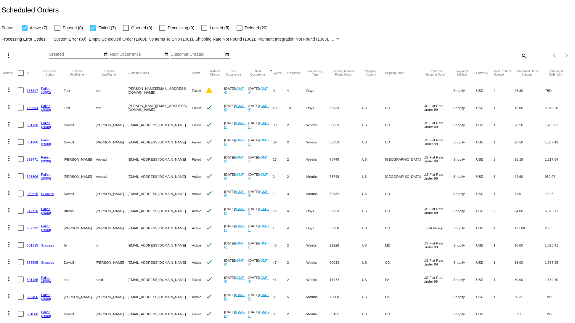
click at [521, 54] on mat-icon "search" at bounding box center [524, 55] width 7 height 9
click at [472, 51] on div "Search" at bounding box center [455, 53] width 143 height 12
drag, startPoint x: 472, startPoint y: 51, endPoint x: 497, endPoint y: 37, distance: 28.5
click at [511, 26] on div "Status: Active (7) Paused (0) Failed (7) Queued (0) Processing (0) Locked (5) D…" at bounding box center [287, 25] width 575 height 11
click at [521, 58] on mat-icon "search" at bounding box center [524, 55] width 7 height 9
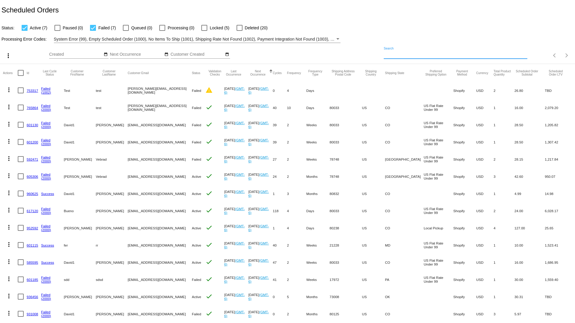
click at [417, 53] on input "Search" at bounding box center [455, 54] width 143 height 5
paste input "601185"
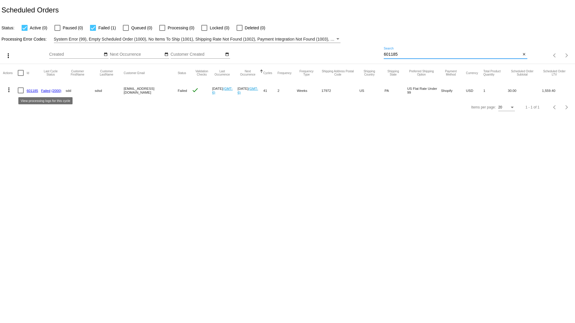
type input "601185"
click at [40, 91] on mat-cell "601185" at bounding box center [34, 90] width 15 height 17
click at [45, 90] on link "Failed" at bounding box center [45, 91] width 9 height 4
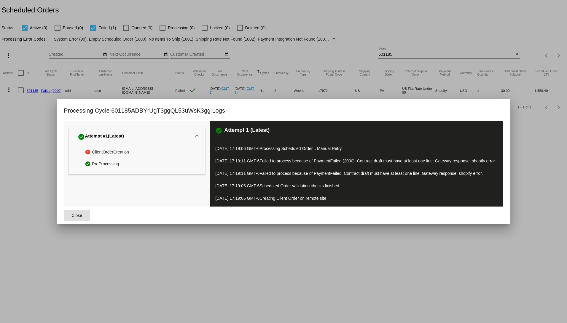
click at [75, 217] on span "Close" at bounding box center [76, 215] width 11 height 5
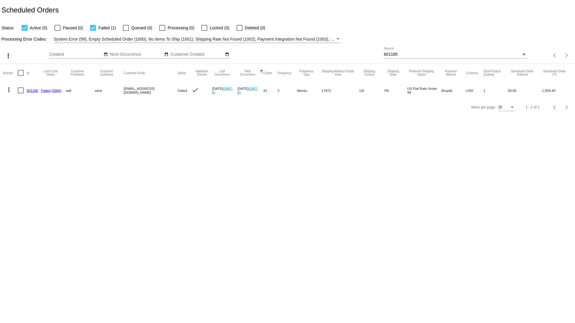
click at [32, 91] on link "601185" at bounding box center [33, 91] width 12 height 4
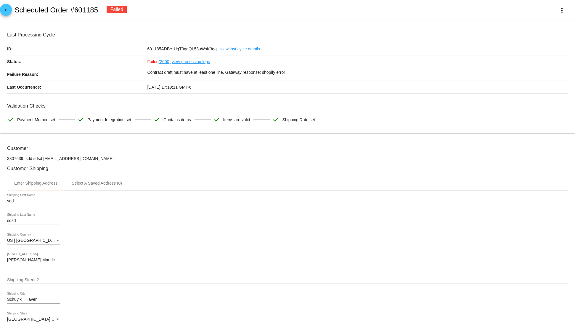
drag, startPoint x: 130, startPoint y: 153, endPoint x: 134, endPoint y: 153, distance: 3.9
drag, startPoint x: 40, startPoint y: 158, endPoint x: 39, endPoint y: 161, distance: 3.6
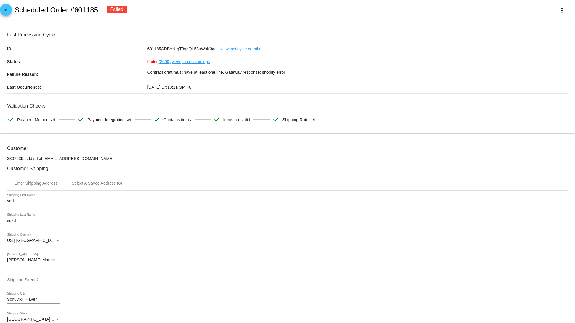
click at [129, 161] on p "3807639: sdd sdsd svetglus3@gmail.com" at bounding box center [287, 158] width 561 height 5
drag, startPoint x: 270, startPoint y: 75, endPoint x: 236, endPoint y: 72, distance: 34.3
click at [251, 73] on p "Contract draft must have at least one line. Gateway response: shopify error" at bounding box center [358, 72] width 421 height 8
drag, startPoint x: 141, startPoint y: 79, endPoint x: 210, endPoint y: 78, distance: 69.4
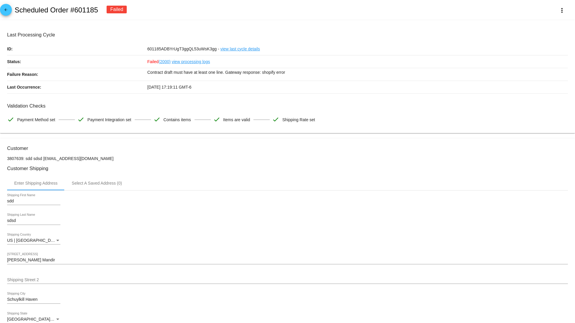
click at [210, 78] on div "Failure Reason: Contract draft must have at least one line. Gateway response: s…" at bounding box center [287, 74] width 561 height 13
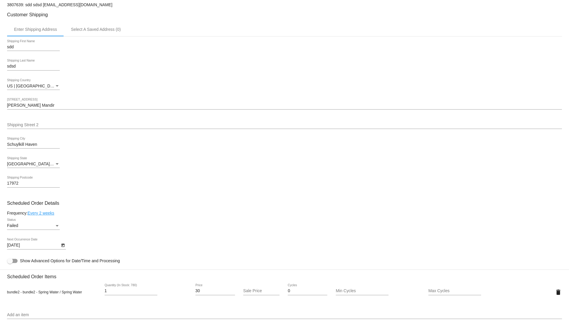
scroll to position [356, 0]
